Goal: Task Accomplishment & Management: Manage account settings

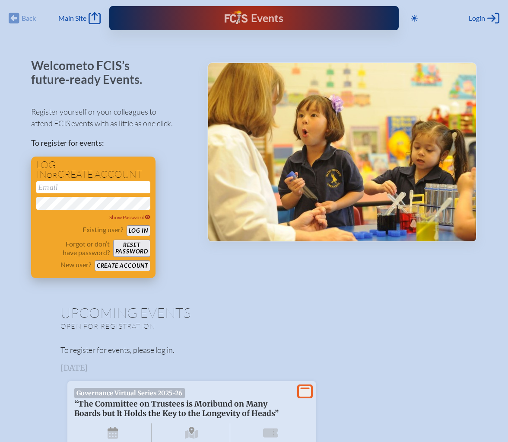
type input "[EMAIL_ADDRESS][DOMAIN_NAME]"
click at [137, 229] on button "Log in" at bounding box center [139, 230] width 24 height 11
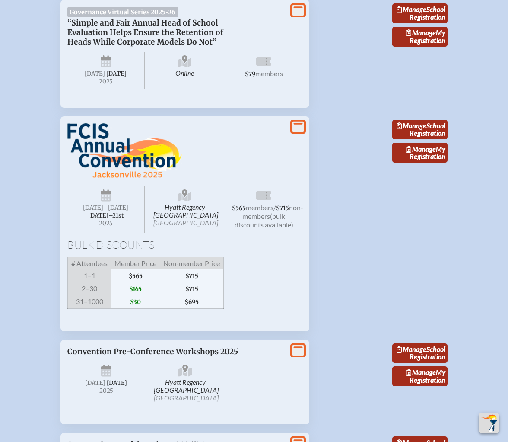
scroll to position [1186, 0]
